Goal: Information Seeking & Learning: Learn about a topic

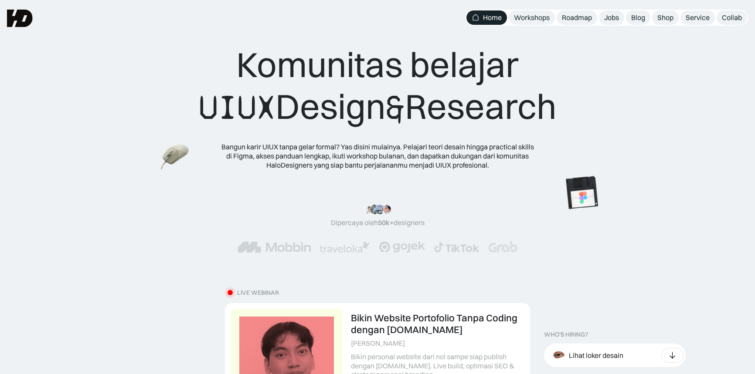
scroll to position [323, 0]
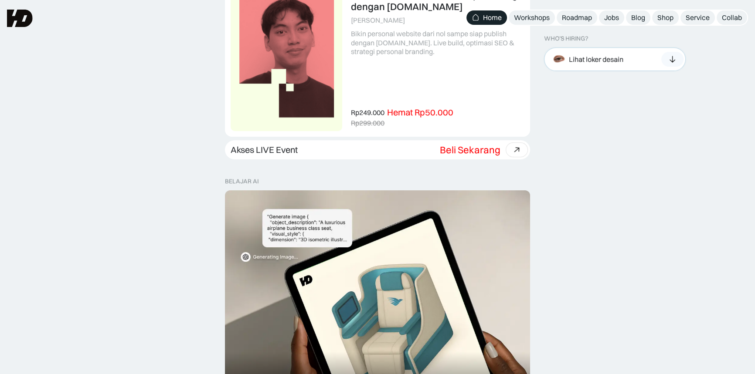
click at [670, 63] on icon at bounding box center [672, 59] width 9 height 9
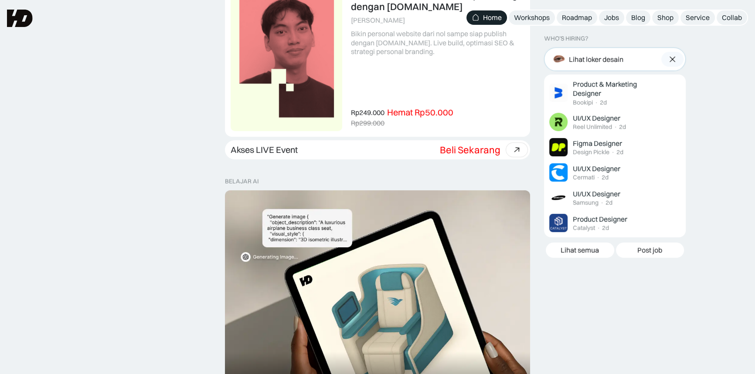
click at [669, 64] on div at bounding box center [672, 59] width 22 height 15
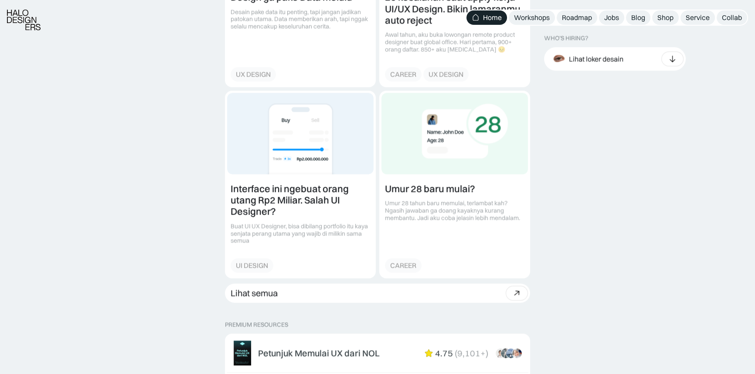
scroll to position [1156, 0]
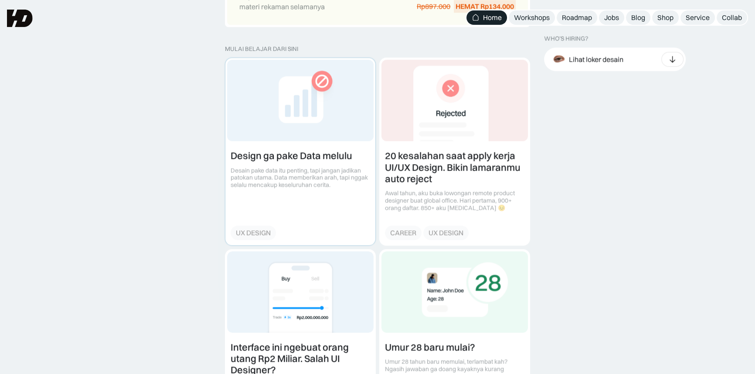
click at [336, 148] on link at bounding box center [300, 151] width 150 height 187
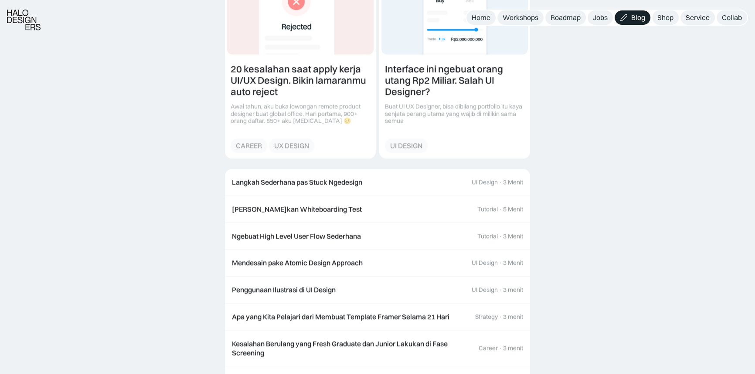
scroll to position [990, 0]
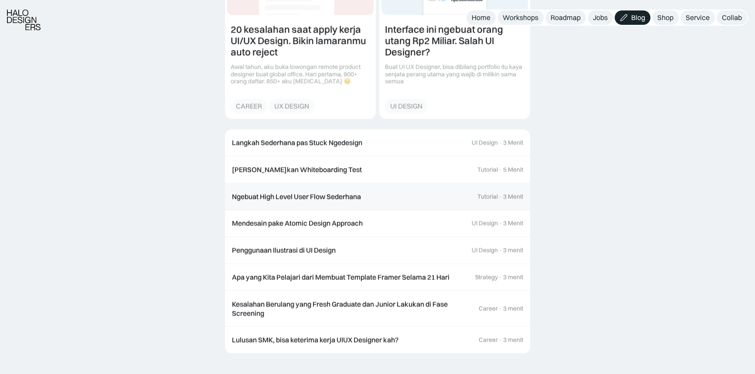
click at [357, 197] on div "Ngebuat High Level User Flow Sederhana" at bounding box center [296, 196] width 129 height 9
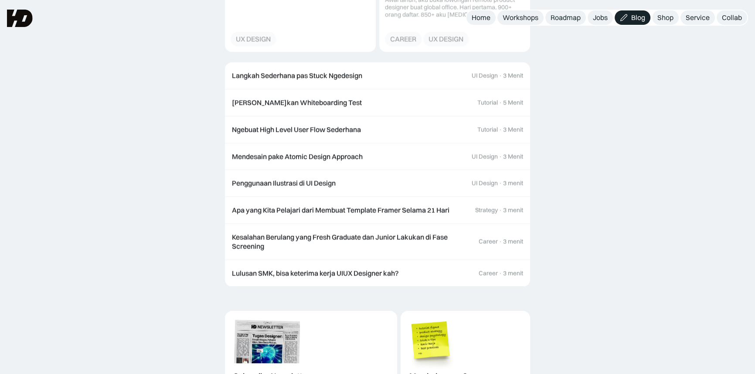
scroll to position [899, 0]
